Goal: Task Accomplishment & Management: Complete application form

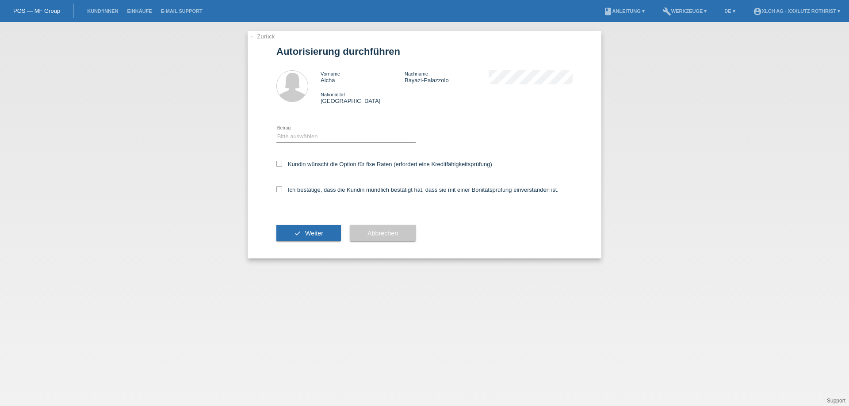
click at [258, 39] on link "← Zurück" at bounding box center [262, 36] width 25 height 7
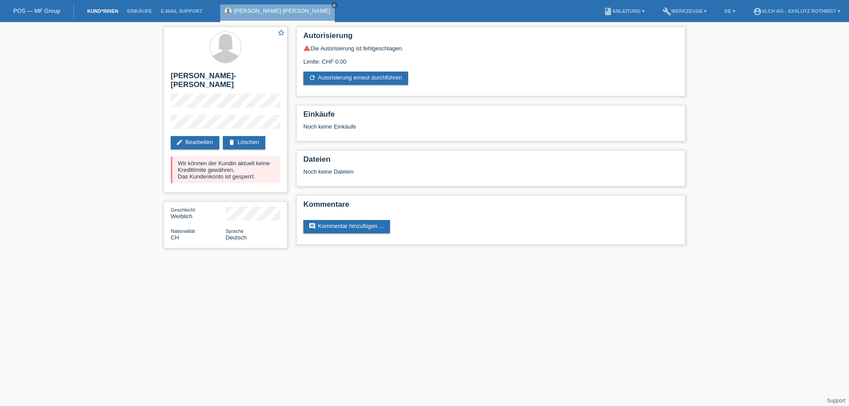
click at [95, 12] on link "Kund*innen" at bounding box center [103, 10] width 40 height 5
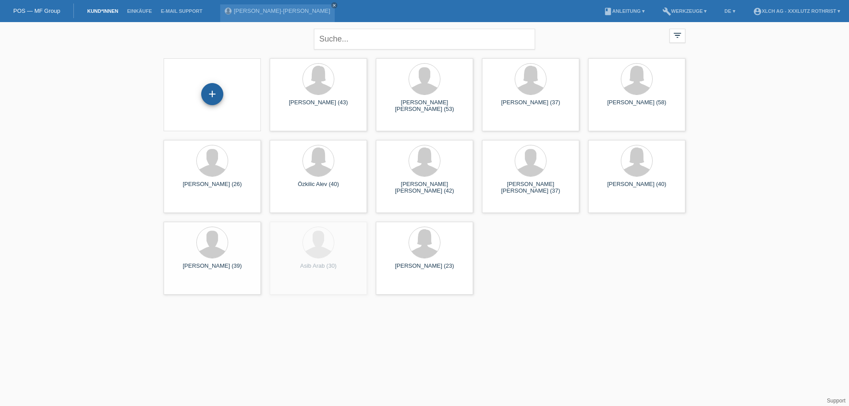
click at [218, 91] on div "+" at bounding box center [212, 94] width 22 height 22
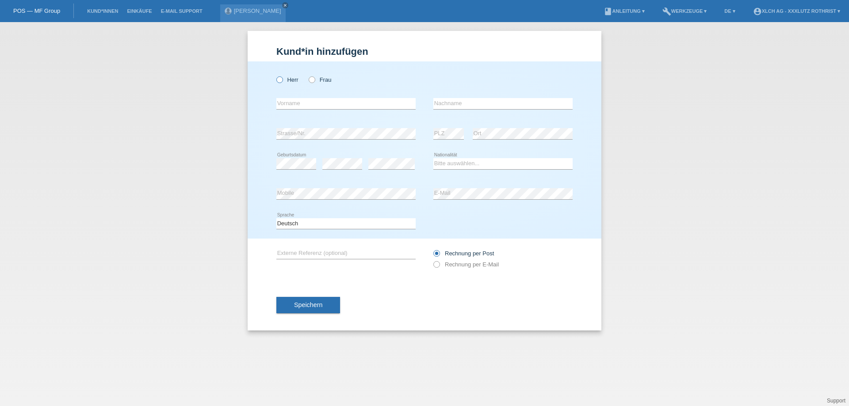
click at [275, 75] on icon at bounding box center [275, 75] width 0 height 0
click at [280, 80] on input "Herr" at bounding box center [279, 79] width 6 height 6
radio input "true"
click at [292, 103] on input "text" at bounding box center [345, 103] width 139 height 11
type input "Qetaj"
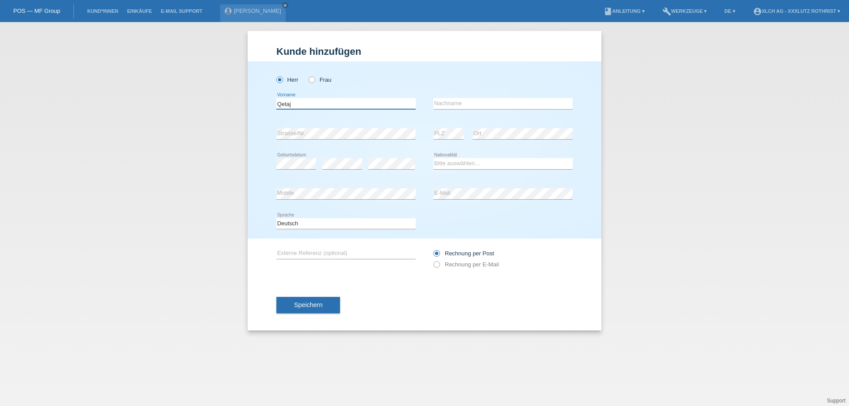
drag, startPoint x: 298, startPoint y: 101, endPoint x: 190, endPoint y: 111, distance: 107.9
click at [186, 111] on div "Kund*in hinzufügen Kunde hinzufügen Kundin hinzufügen Herr Frau Qetaj error Vor…" at bounding box center [424, 214] width 849 height 384
click at [471, 103] on input "text" at bounding box center [502, 103] width 139 height 11
paste input "Qetaj"
type input "Qetaj"
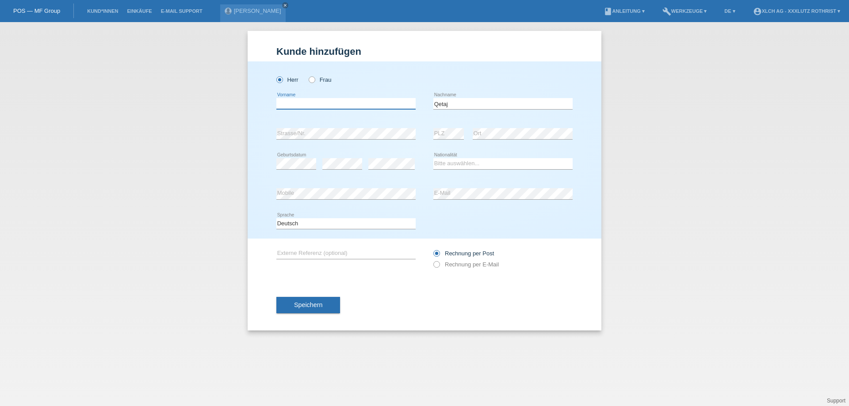
click at [308, 106] on input "text" at bounding box center [345, 103] width 139 height 11
type input "[PERSON_NAME]"
click at [453, 159] on select "Bitte auswählen... Schweiz Deutschland Liechtenstein Österreich ------------ Af…" at bounding box center [502, 163] width 139 height 11
select select "CH"
click at [433, 159] on select "Bitte auswählen... Schweiz Deutschland Liechtenstein Österreich ------------ Af…" at bounding box center [502, 163] width 139 height 11
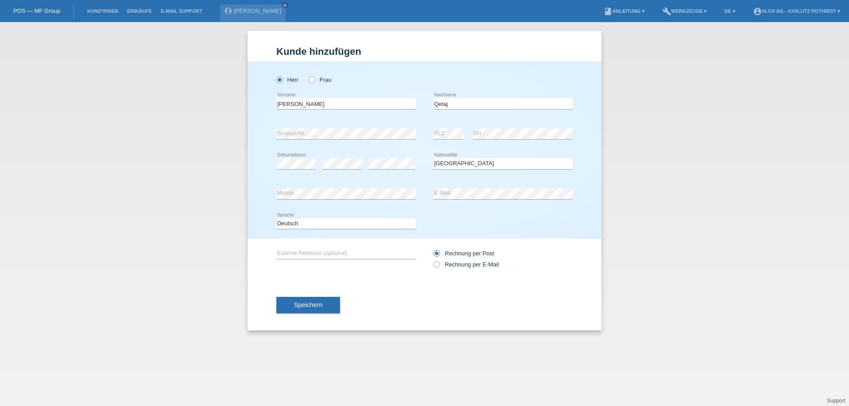
drag, startPoint x: 531, startPoint y: 183, endPoint x: 546, endPoint y: 188, distance: 15.8
click at [545, 187] on div "error E-Mail" at bounding box center [502, 194] width 139 height 30
click at [472, 266] on label "Rechnung per E-Mail" at bounding box center [465, 264] width 65 height 7
click at [439, 266] on input "Rechnung per E-Mail" at bounding box center [436, 266] width 6 height 11
radio input "true"
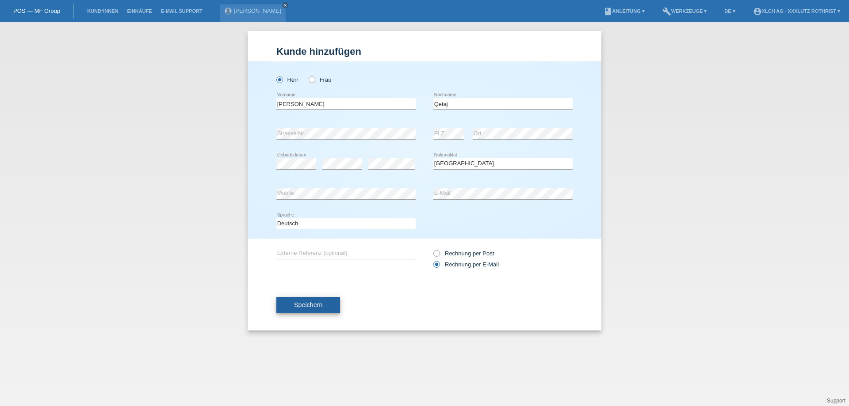
click at [315, 307] on span "Speichern" at bounding box center [308, 305] width 28 height 7
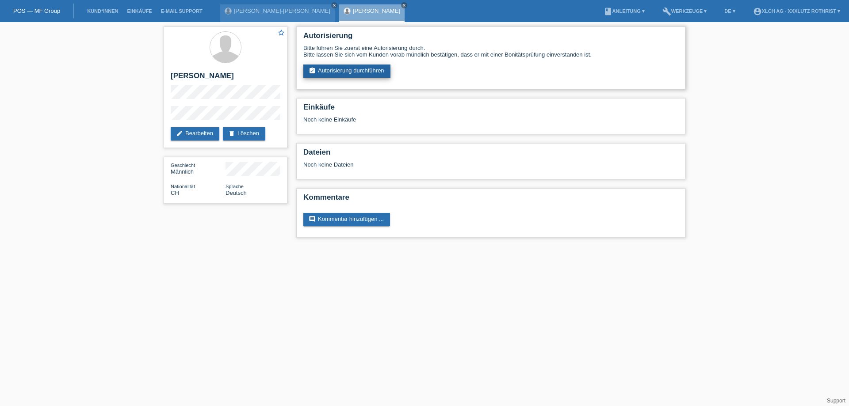
click at [332, 73] on link "assignment_turned_in Autorisierung durchführen" at bounding box center [346, 71] width 87 height 13
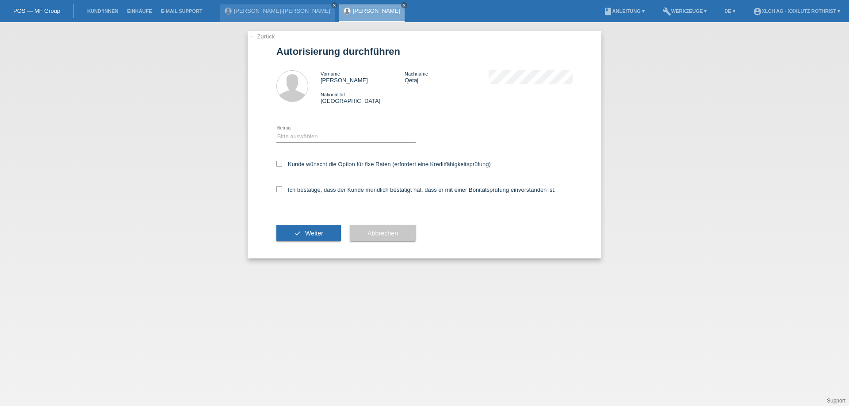
select select "2"
click at [276, 133] on select "Bitte auswählen CHF 1.00 - CHF 499.00 CHF 500.00 - CHF 1'999.00 CHF 2'000.00 - …" at bounding box center [345, 136] width 139 height 11
click at [298, 189] on label "Ich bestätige, dass der Kunde mündlich bestätigt hat, dass er mit einer Bonität…" at bounding box center [415, 190] width 279 height 7
click at [282, 189] on input "Ich bestätige, dass der Kunde mündlich bestätigt hat, dass er mit einer Bonität…" at bounding box center [279, 190] width 6 height 6
checkbox input "true"
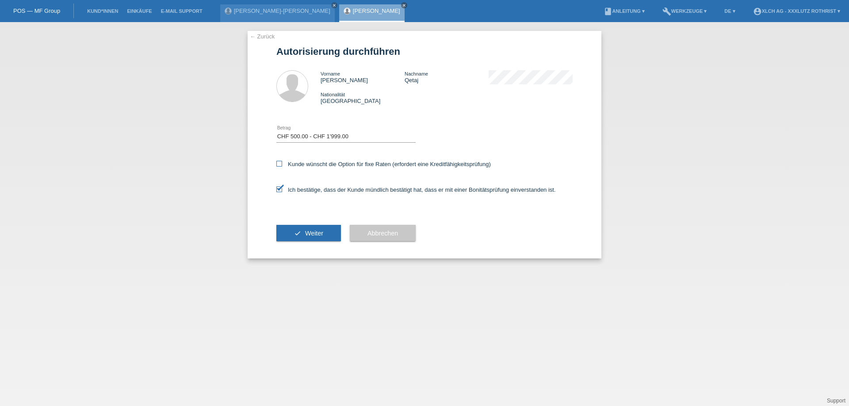
click at [300, 162] on label "Kunde wünscht die Option für fixe Raten (erfordert eine Kreditfähigkeitsprüfung)" at bounding box center [383, 164] width 214 height 7
click at [282, 162] on input "Kunde wünscht die Option für fixe Raten (erfordert eine Kreditfähigkeitsprüfung)" at bounding box center [279, 164] width 6 height 6
checkbox input "true"
click at [296, 232] on button "check Weiter" at bounding box center [308, 233] width 65 height 17
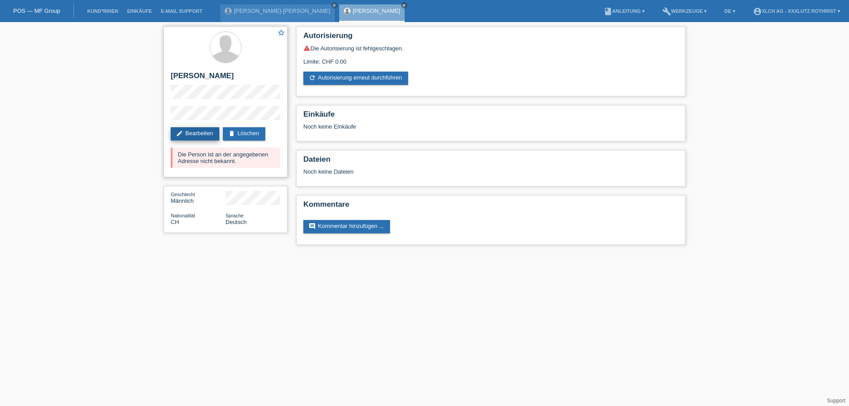
click at [208, 128] on link "edit Bearbeiten" at bounding box center [195, 133] width 49 height 13
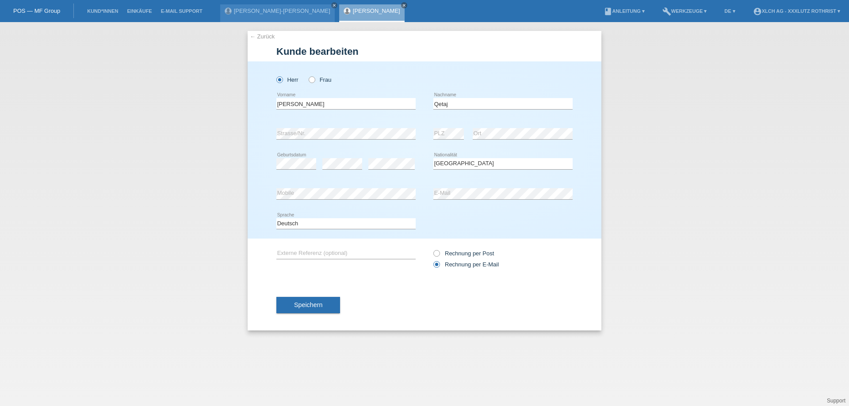
select select "CH"
click at [262, 38] on link "← Zurück" at bounding box center [262, 36] width 25 height 7
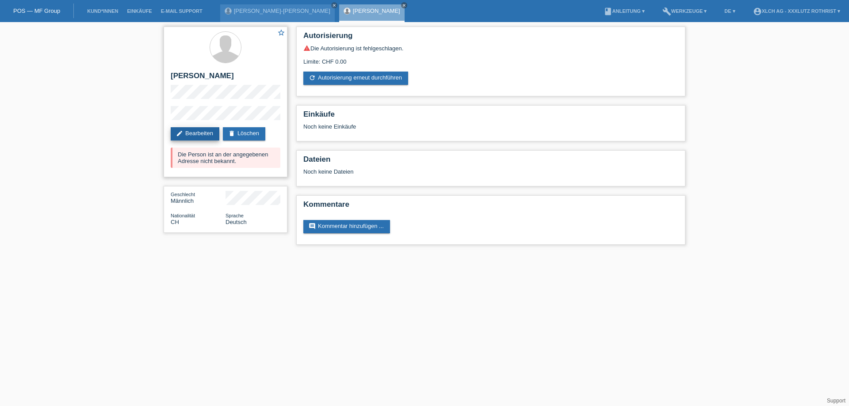
click at [186, 130] on link "edit Bearbeiten" at bounding box center [195, 133] width 49 height 13
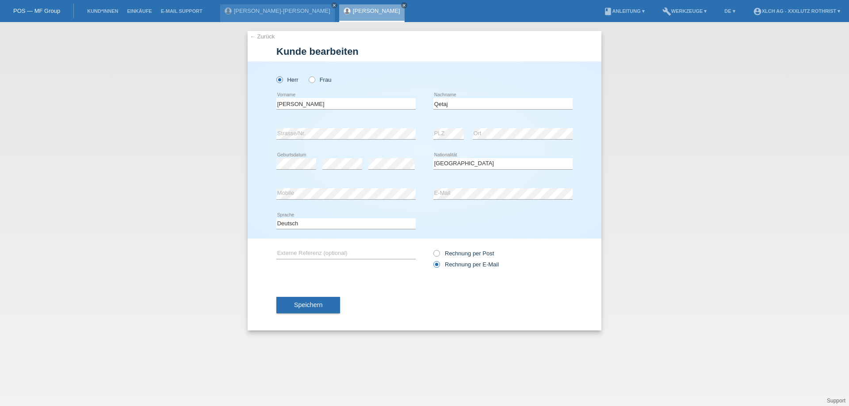
select select "CH"
click at [89, 133] on div "← Zurück Kunde bearbeiten Herr Frau Kevin error Vorname Qetaj C" at bounding box center [424, 214] width 849 height 384
click at [346, 120] on div "error Strasse/Nr. error PLZ error Ort" at bounding box center [424, 134] width 296 height 30
click at [412, 137] on div "error Strasse/Nr. error PLZ error Ort" at bounding box center [424, 134] width 296 height 30
drag, startPoint x: 363, startPoint y: 186, endPoint x: 244, endPoint y: 189, distance: 118.5
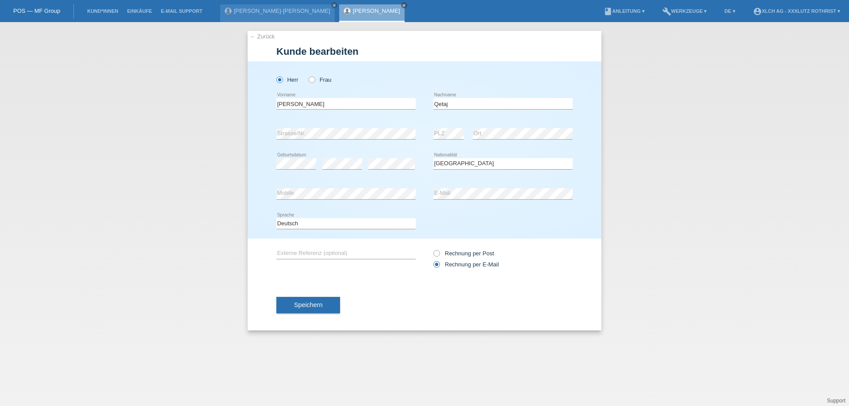
click at [244, 189] on div "← Zurück Kunde bearbeiten Herr Frau Kevin error Vorname Qetaj C" at bounding box center [424, 214] width 849 height 384
click at [315, 305] on span "Speichern" at bounding box center [308, 305] width 28 height 7
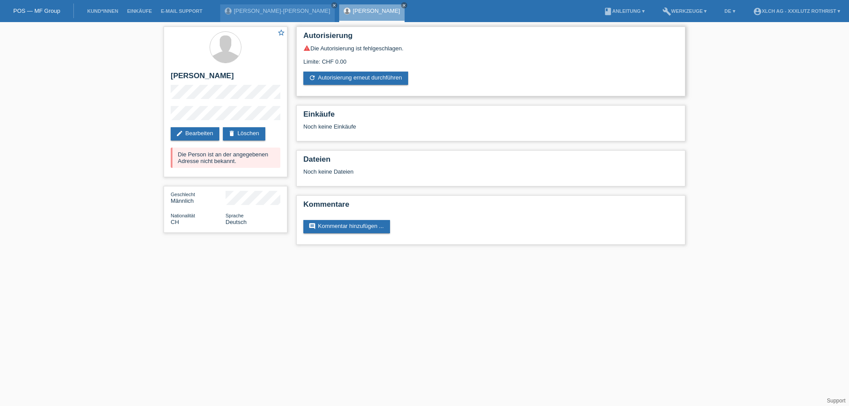
drag, startPoint x: 352, startPoint y: 64, endPoint x: 355, endPoint y: 72, distance: 7.8
click at [354, 65] on div "Limite: CHF 0.00" at bounding box center [490, 58] width 375 height 13
click at [362, 79] on link "refresh Autorisierung erneut durchführen" at bounding box center [355, 78] width 105 height 13
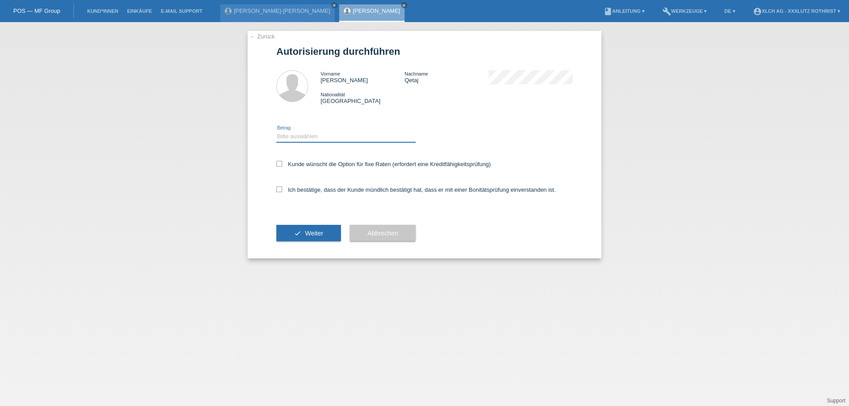
click at [289, 137] on select "Bitte auswählen CHF 1.00 - CHF 499.00 CHF 500.00 - CHF 1'999.00 CHF 2'000.00 - …" at bounding box center [345, 136] width 139 height 11
select select "2"
click at [276, 133] on select "Bitte auswählen CHF 1.00 - CHF 499.00 CHF 500.00 - CHF 1'999.00 CHF 2'000.00 - …" at bounding box center [345, 136] width 139 height 11
drag, startPoint x: 321, startPoint y: 193, endPoint x: 320, endPoint y: 175, distance: 17.7
click at [321, 192] on label "Ich bestätige, dass der Kunde mündlich bestätigt hat, dass er mit einer Bonität…" at bounding box center [415, 190] width 279 height 7
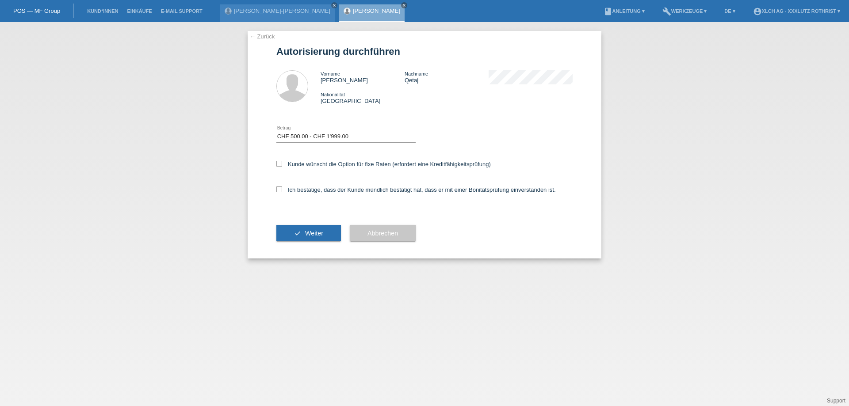
click at [282, 192] on input "Ich bestätige, dass der Kunde mündlich bestätigt hat, dass er mit einer Bonität…" at bounding box center [279, 190] width 6 height 6
checkbox input "true"
click at [317, 163] on label "Kunde wünscht die Option für fixe Raten (erfordert eine Kreditfähigkeitsprüfung)" at bounding box center [383, 164] width 214 height 7
click at [282, 163] on input "Kunde wünscht die Option für fixe Raten (erfordert eine Kreditfähigkeitsprüfung)" at bounding box center [279, 164] width 6 height 6
checkbox input "true"
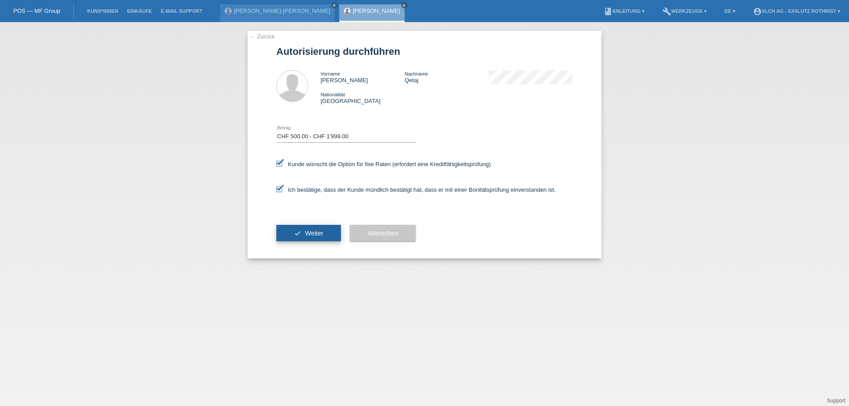
click at [320, 233] on span "Weiter" at bounding box center [314, 233] width 18 height 7
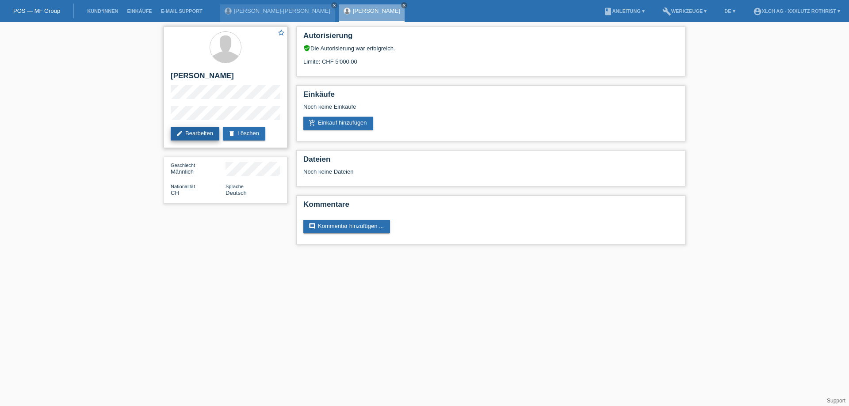
click at [185, 131] on link "edit Bearbeiten" at bounding box center [195, 133] width 49 height 13
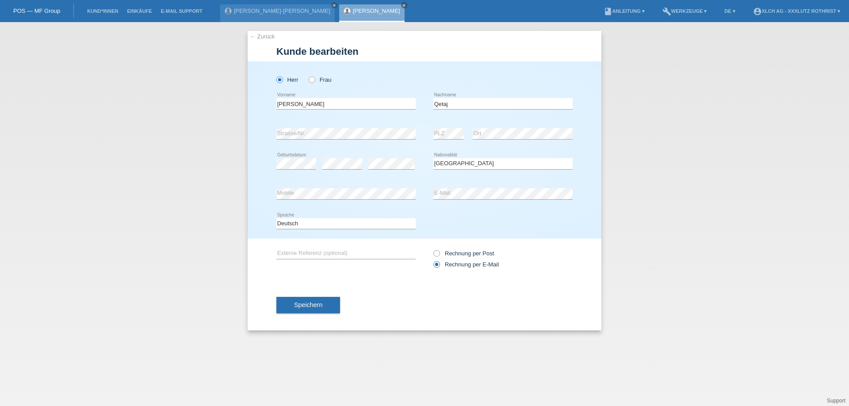
select select "CH"
click at [443, 103] on input "Qetaj" at bounding box center [502, 103] width 139 height 11
click at [442, 102] on input "Qetaj" at bounding box center [502, 103] width 139 height 11
click at [249, 142] on div "Herr Frau Kevin error Vorname" at bounding box center [425, 149] width 354 height 177
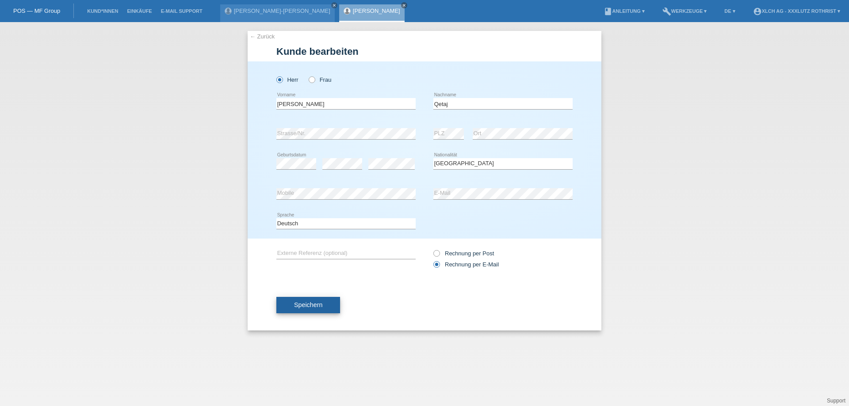
click at [302, 310] on button "Speichern" at bounding box center [308, 305] width 64 height 17
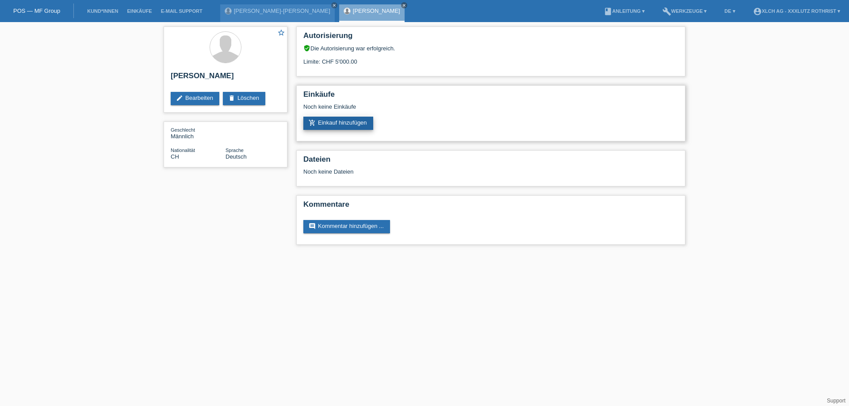
click at [358, 128] on link "add_shopping_cart Einkauf hinzufügen" at bounding box center [338, 123] width 70 height 13
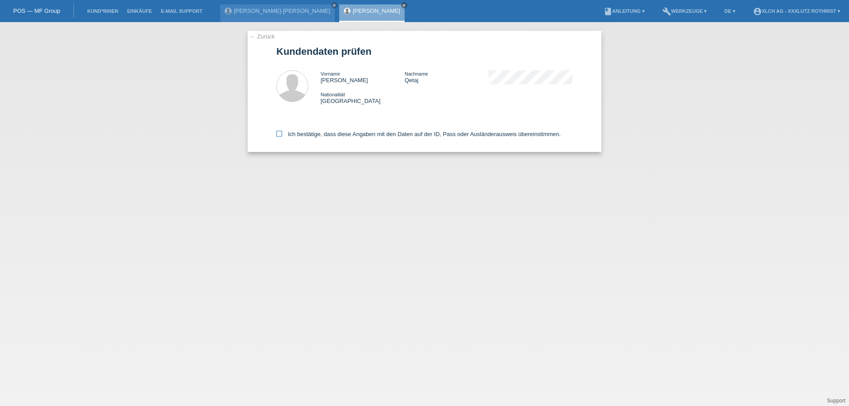
click at [345, 137] on label "Ich bestätige, dass diese Angaben mit den Daten auf der ID, Pass oder Ausländer…" at bounding box center [418, 134] width 284 height 7
click at [282, 137] on input "Ich bestätige, dass diese Angaben mit den Daten auf der ID, Pass oder Ausländer…" at bounding box center [279, 134] width 6 height 6
checkbox input "true"
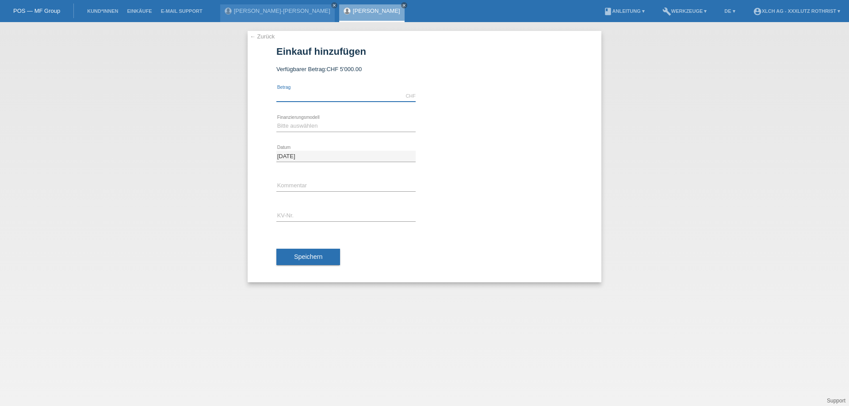
click at [328, 93] on input "text" at bounding box center [345, 96] width 139 height 11
type input "1209.20"
click at [338, 126] on select "Bitte auswählen Kauf auf Rechnung mit Teilzahlungsoption Fixe Raten - Zinsübern…" at bounding box center [345, 126] width 139 height 11
click at [330, 98] on input "1209.20" at bounding box center [345, 96] width 139 height 11
click at [358, 130] on select "Bitte auswählen Kauf auf Rechnung mit Teilzahlungsoption Fixe Raten - Zinsübern…" at bounding box center [345, 126] width 139 height 11
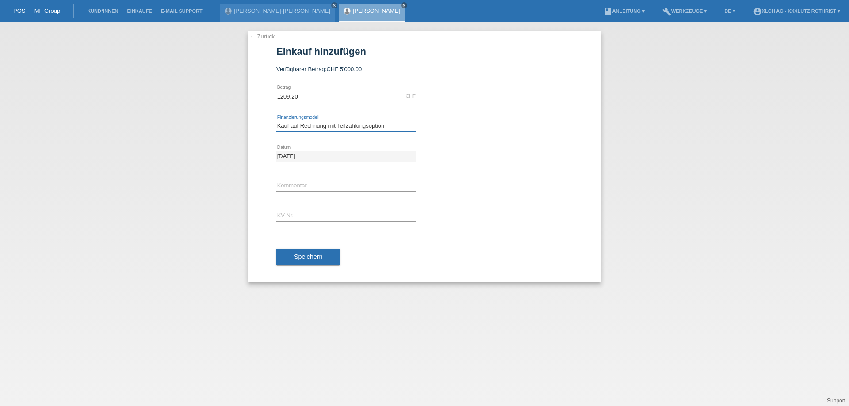
click at [276, 121] on select "Bitte auswählen Kauf auf Rechnung mit Teilzahlungsoption Fixe Raten - Zinsübern…" at bounding box center [345, 126] width 139 height 11
click at [405, 126] on select "Bitte auswählen Kauf auf Rechnung mit Teilzahlungsoption Fixe Raten - Zinsübern…" at bounding box center [345, 126] width 139 height 11
select select "109"
click at [276, 121] on select "Bitte auswählen Kauf auf Rechnung mit Teilzahlungsoption Fixe Raten - Zinsübern…" at bounding box center [345, 126] width 139 height 11
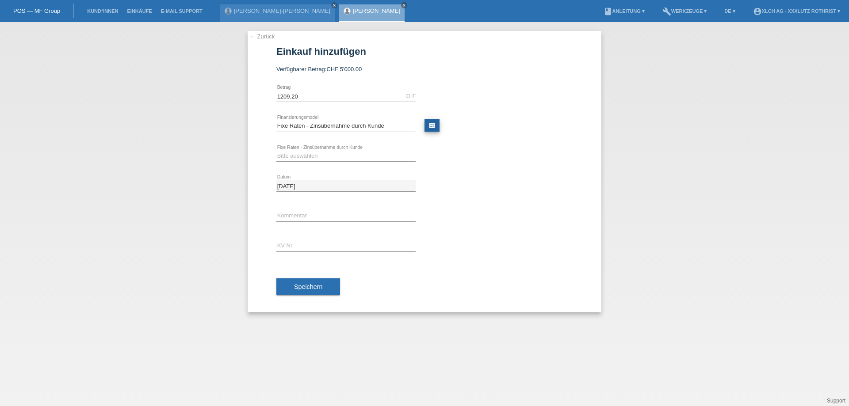
click at [433, 127] on link "calculate" at bounding box center [431, 125] width 15 height 12
type input "1209.20"
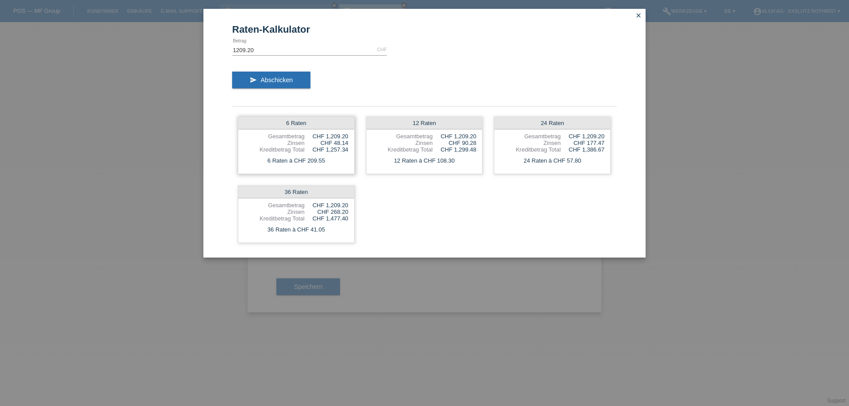
drag, startPoint x: 323, startPoint y: 165, endPoint x: 302, endPoint y: 165, distance: 21.2
click at [302, 165] on div "6 Raten à CHF 209.55" at bounding box center [296, 160] width 116 height 11
click at [339, 163] on div "6 Raten à CHF 209.55" at bounding box center [296, 160] width 116 height 11
click at [637, 17] on icon "close" at bounding box center [638, 15] width 7 height 7
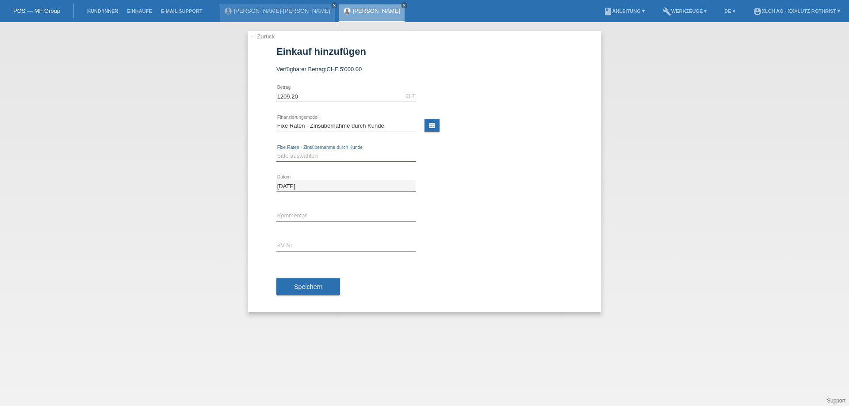
click at [351, 160] on select "Bitte auswählen 6 Raten 12 Raten 24 Raten 36 Raten" at bounding box center [345, 156] width 139 height 11
select select "314"
click at [276, 151] on select "Bitte auswählen 6 Raten 12 Raten 24 Raten 36 Raten" at bounding box center [345, 156] width 139 height 11
click at [303, 211] on div "error Kommentar" at bounding box center [345, 216] width 139 height 30
click at [306, 216] on input "text" at bounding box center [345, 215] width 139 height 11
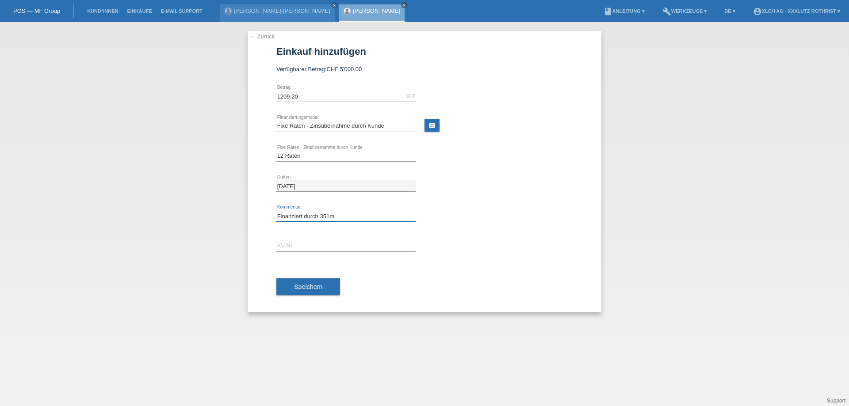
type input "Finanziert durch 351m"
click at [288, 248] on input "text" at bounding box center [345, 245] width 139 height 11
type input "R1SILG"
click at [311, 283] on button "Speichern" at bounding box center [308, 287] width 64 height 17
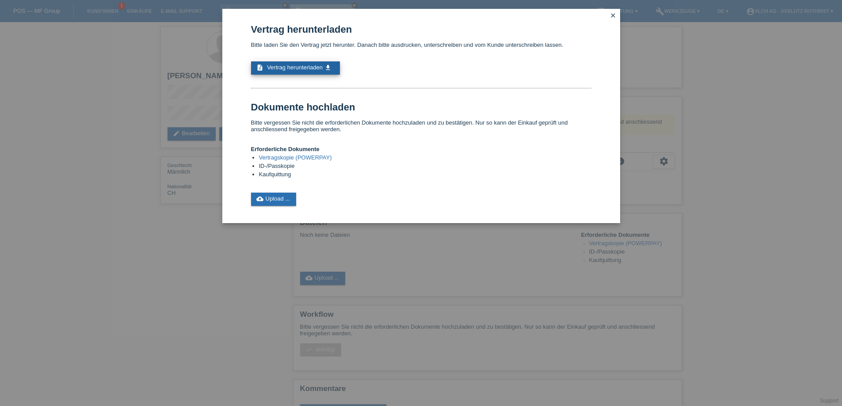
click at [299, 66] on span "Vertrag herunterladen" at bounding box center [295, 67] width 56 height 7
click at [614, 15] on icon "close" at bounding box center [613, 15] width 7 height 7
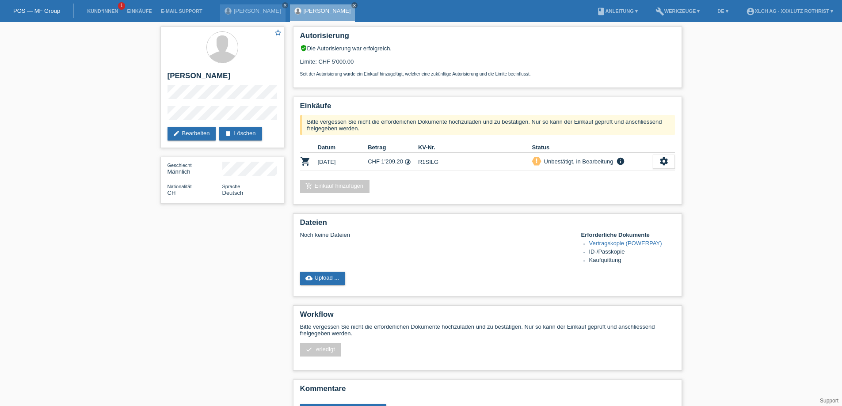
drag, startPoint x: 779, startPoint y: 148, endPoint x: 783, endPoint y: 148, distance: 4.9
click at [782, 149] on div "star_border [PERSON_NAME] edit Bearbeiten delete Löschen Geschlecht Männlich Na…" at bounding box center [421, 230] width 842 height 416
